Goal: Information Seeking & Learning: Learn about a topic

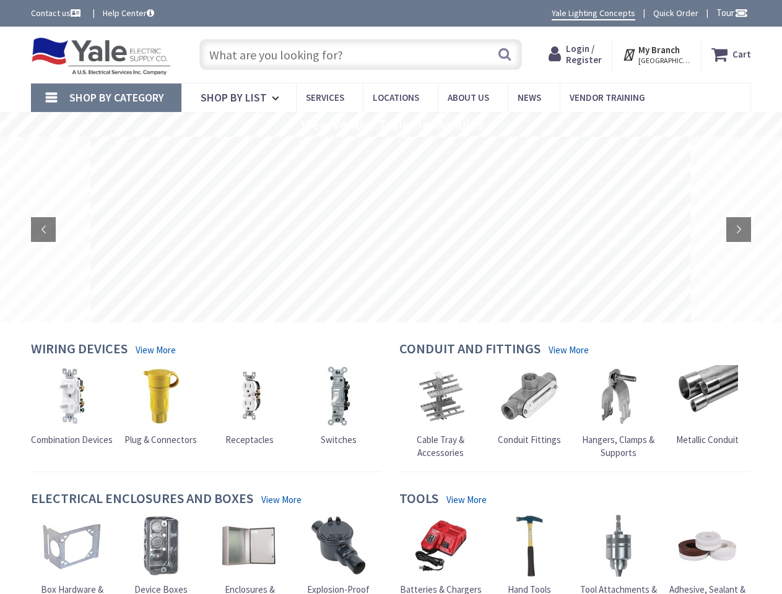
click at [390, 297] on rs-slide at bounding box center [390, 230] width 600 height 186
click at [730, 12] on span "Tour" at bounding box center [732, 13] width 32 height 12
click at [657, 54] on strong "My Branch" at bounding box center [658, 50] width 41 height 12
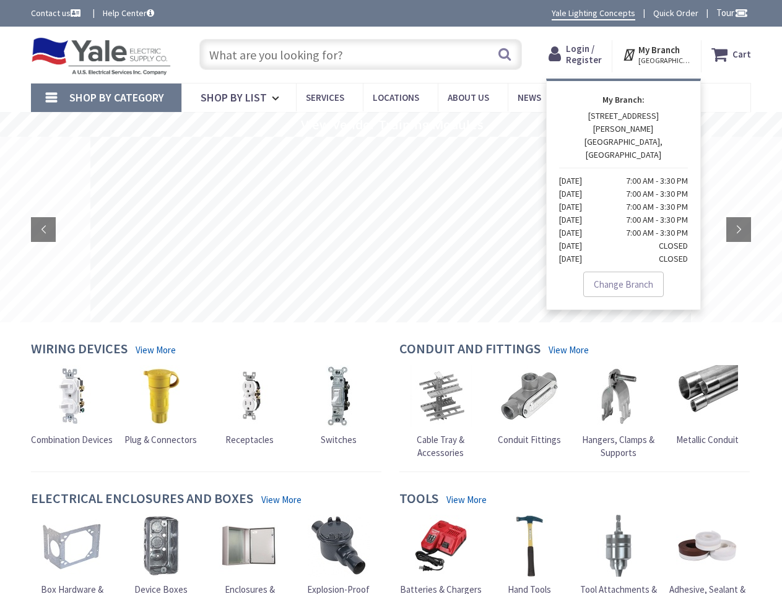
click at [106, 98] on span "Shop By Category" at bounding box center [116, 97] width 95 height 14
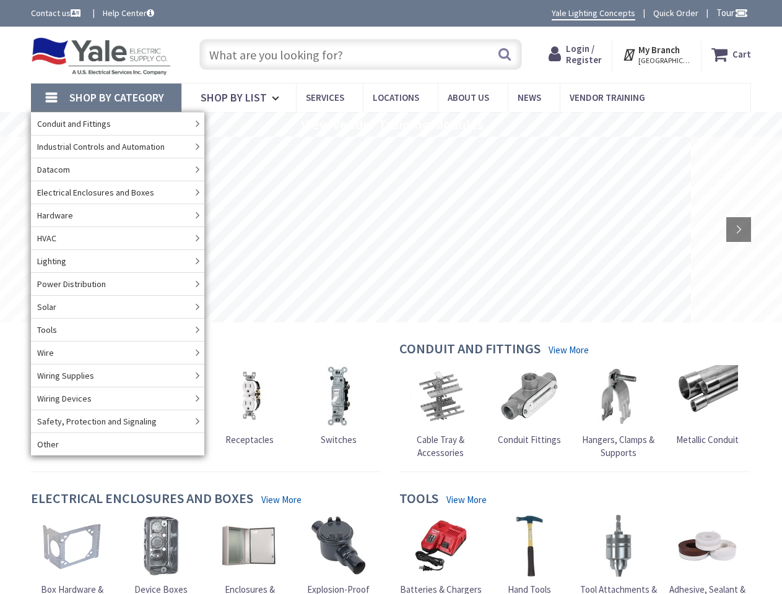
click at [390, 124] on rs-slide "View Vendor Training Modules" at bounding box center [391, 124] width 782 height 25
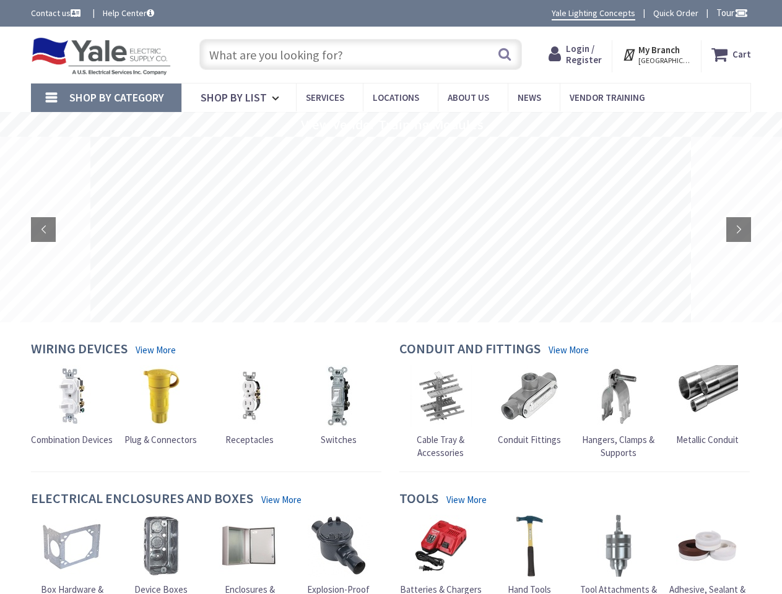
click at [390, 230] on rs-layer at bounding box center [390, 230] width 600 height 186
click at [43, 230] on rs-arrow at bounding box center [43, 229] width 25 height 25
click at [738, 230] on rs-arrow at bounding box center [738, 229] width 25 height 25
